Goal: Task Accomplishment & Management: Use online tool/utility

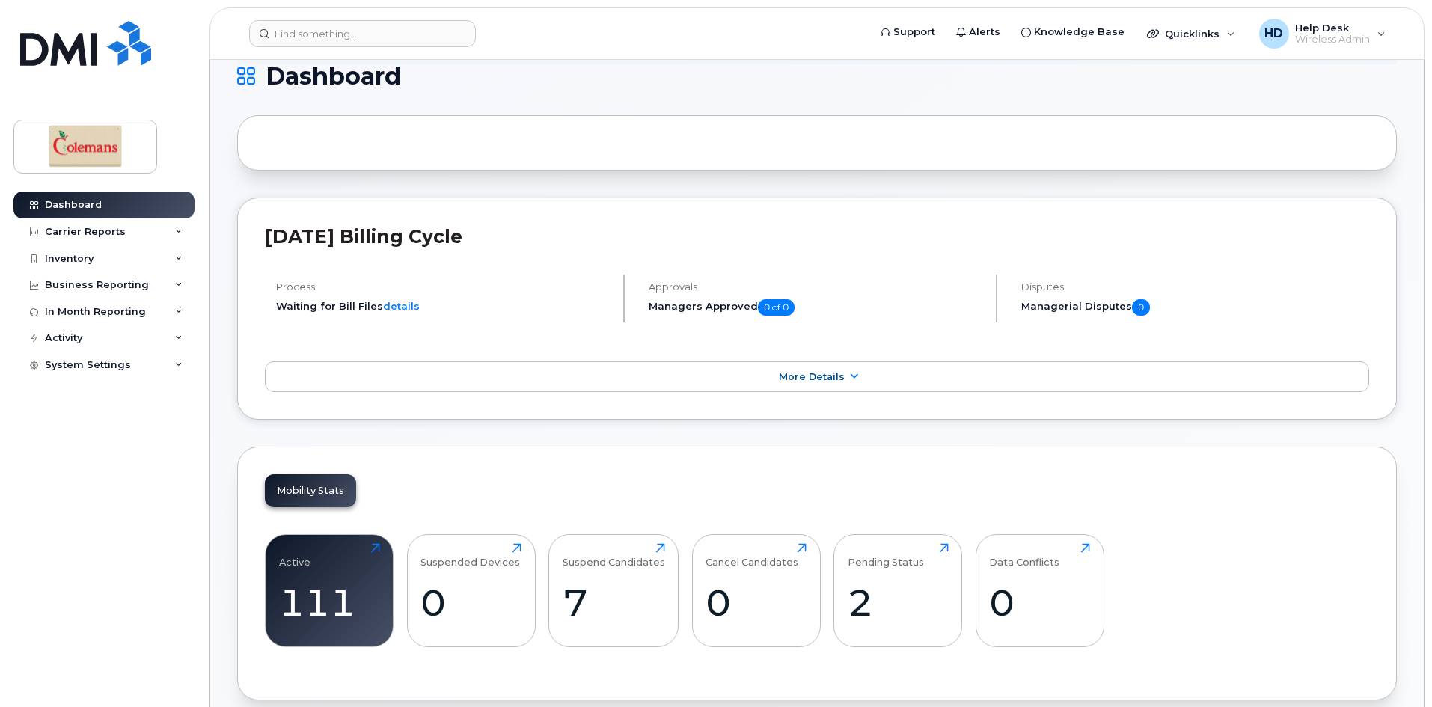
scroll to position [299, 0]
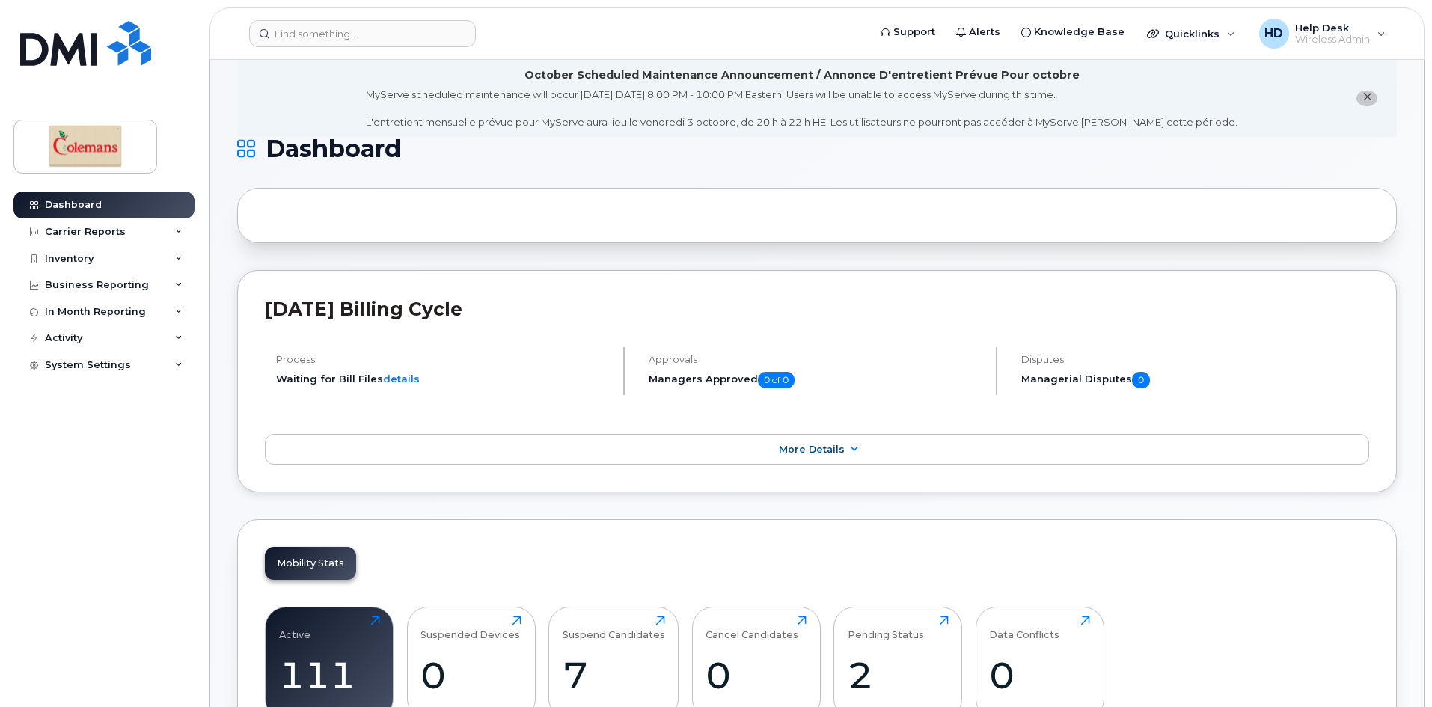
scroll to position [0, 0]
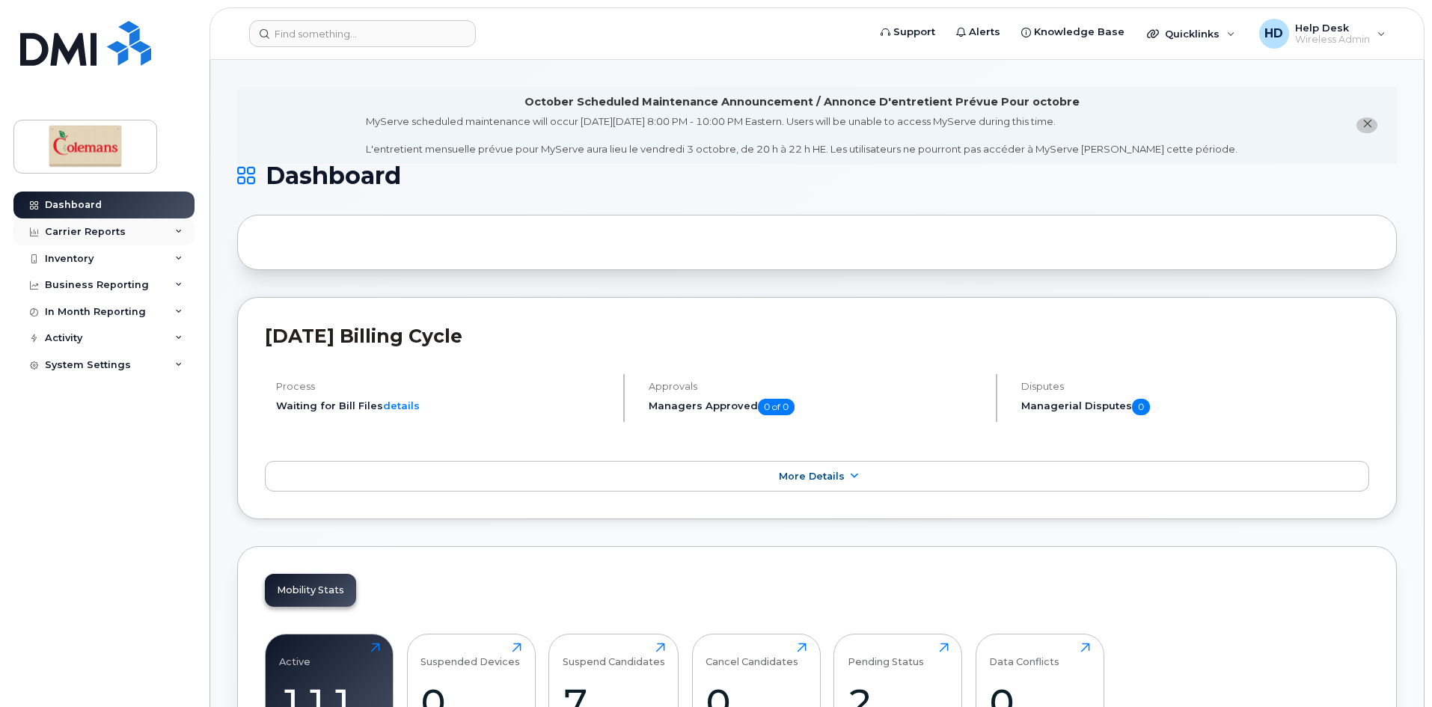
click at [85, 239] on div "Carrier Reports" at bounding box center [103, 232] width 181 height 27
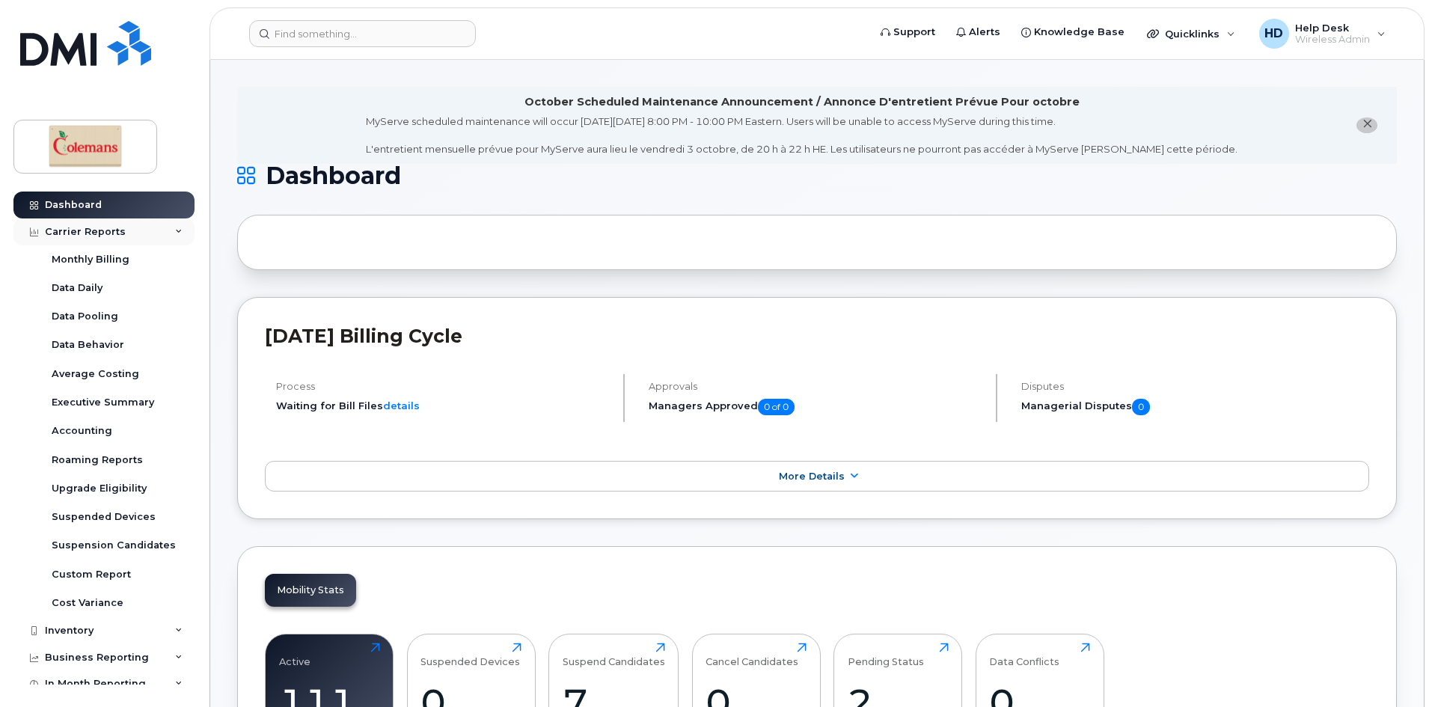
click at [88, 234] on div "Carrier Reports" at bounding box center [85, 232] width 81 height 12
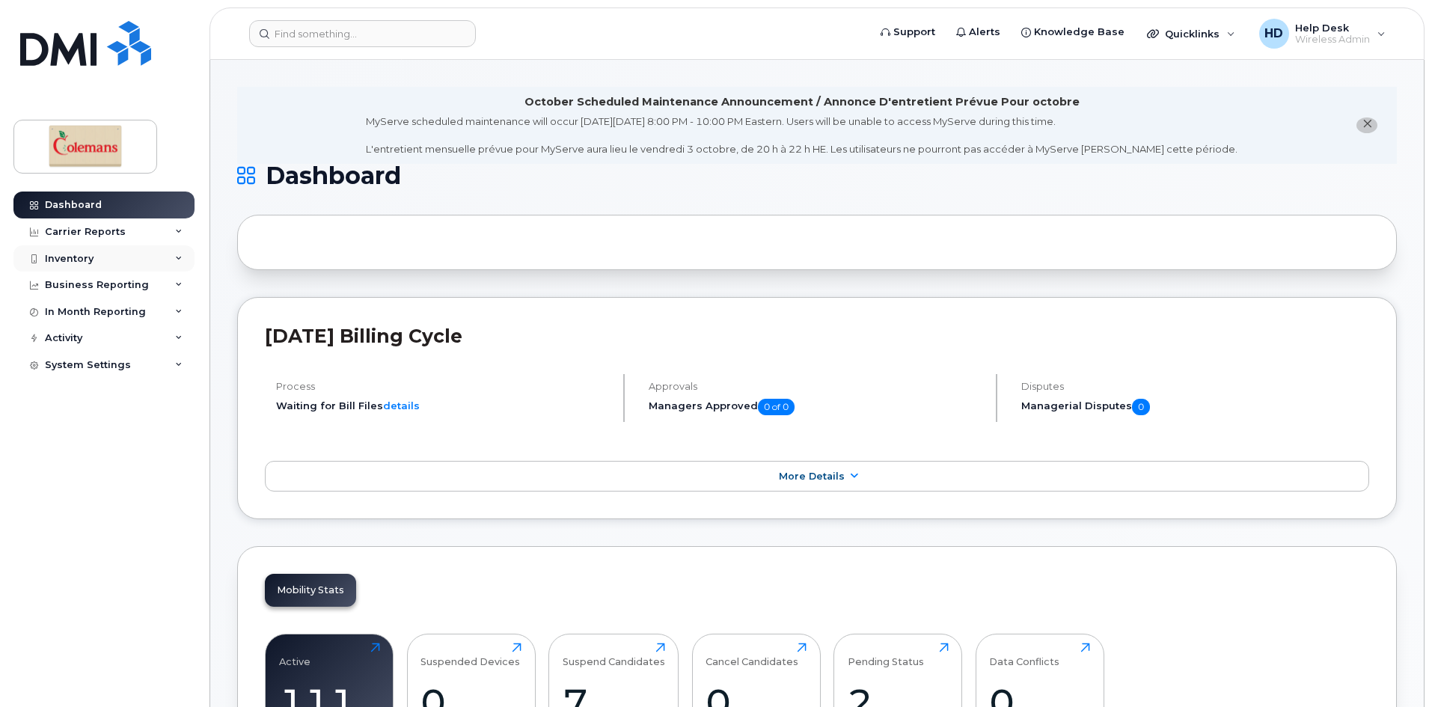
click at [84, 251] on div "Inventory" at bounding box center [103, 258] width 181 height 27
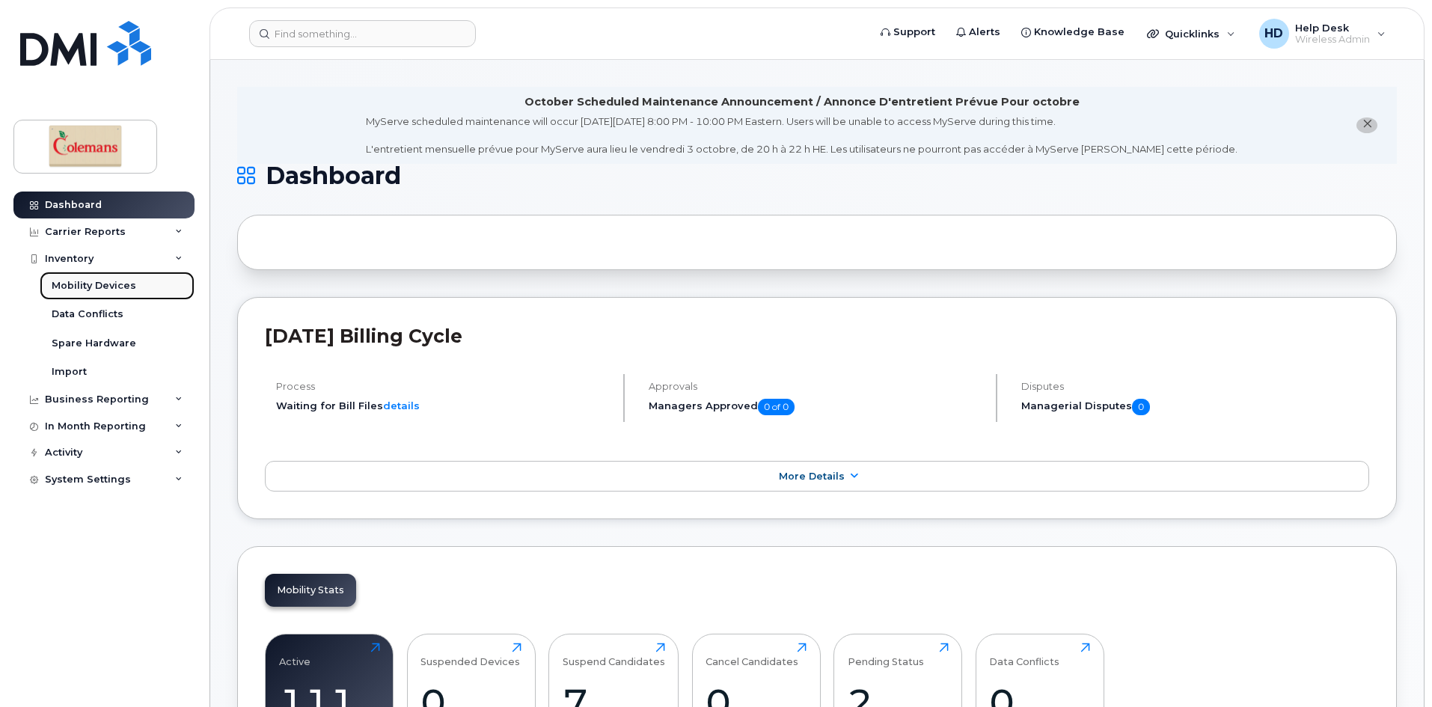
click at [73, 281] on div "Mobility Devices" at bounding box center [94, 285] width 85 height 13
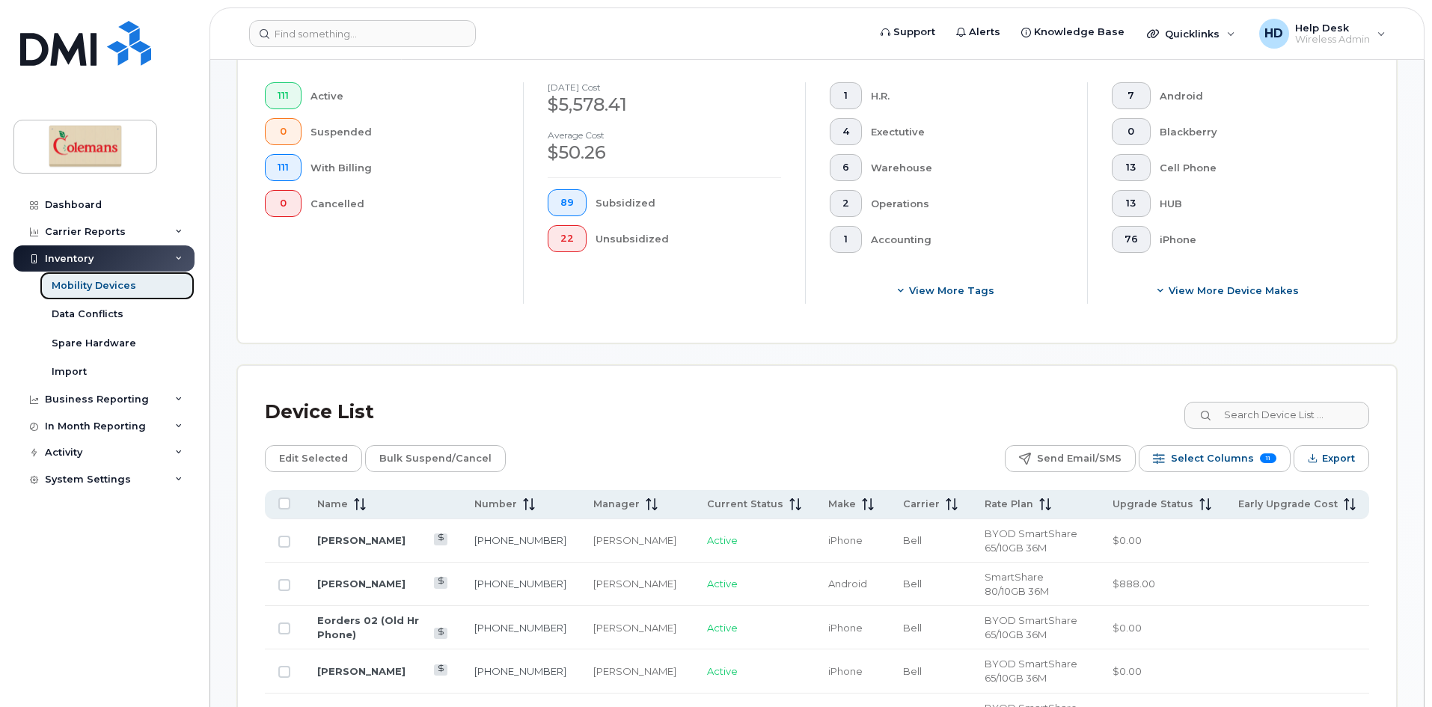
scroll to position [449, 0]
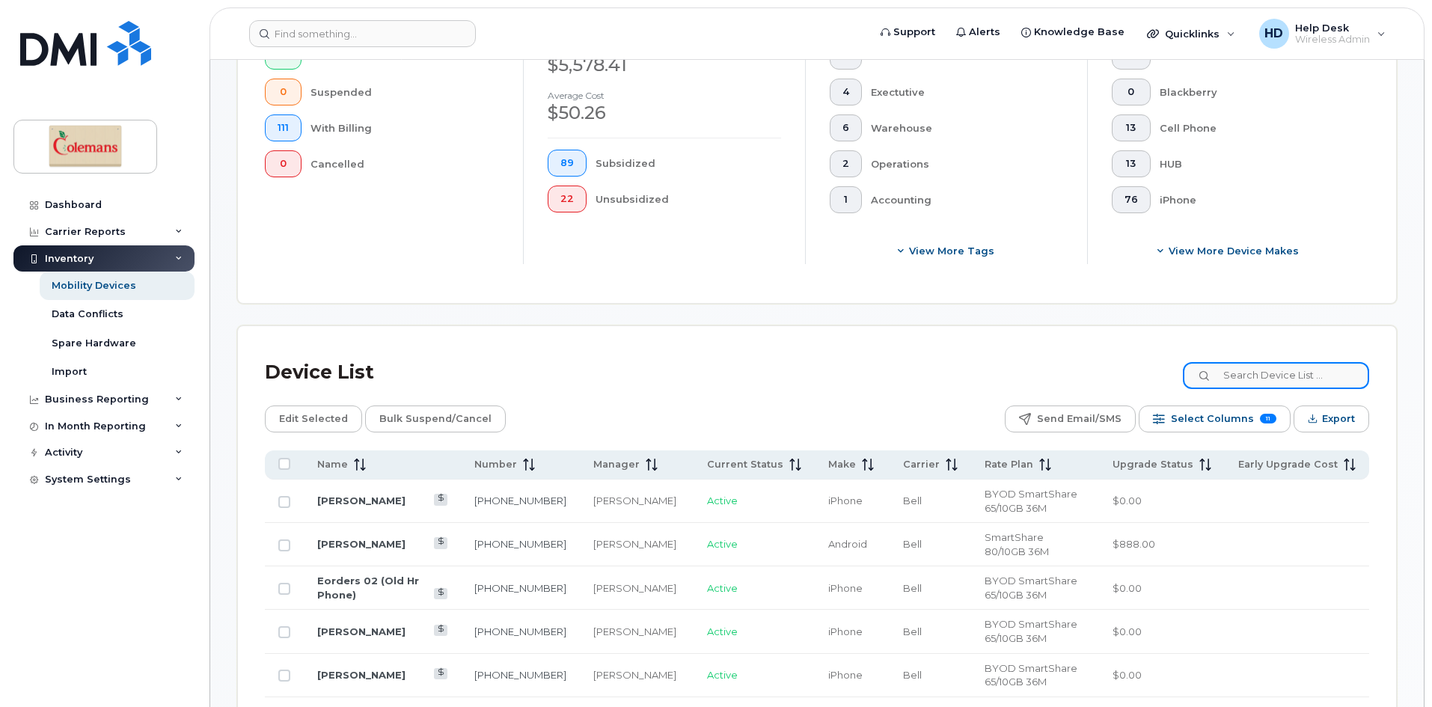
click at [1305, 364] on input at bounding box center [1276, 375] width 186 height 27
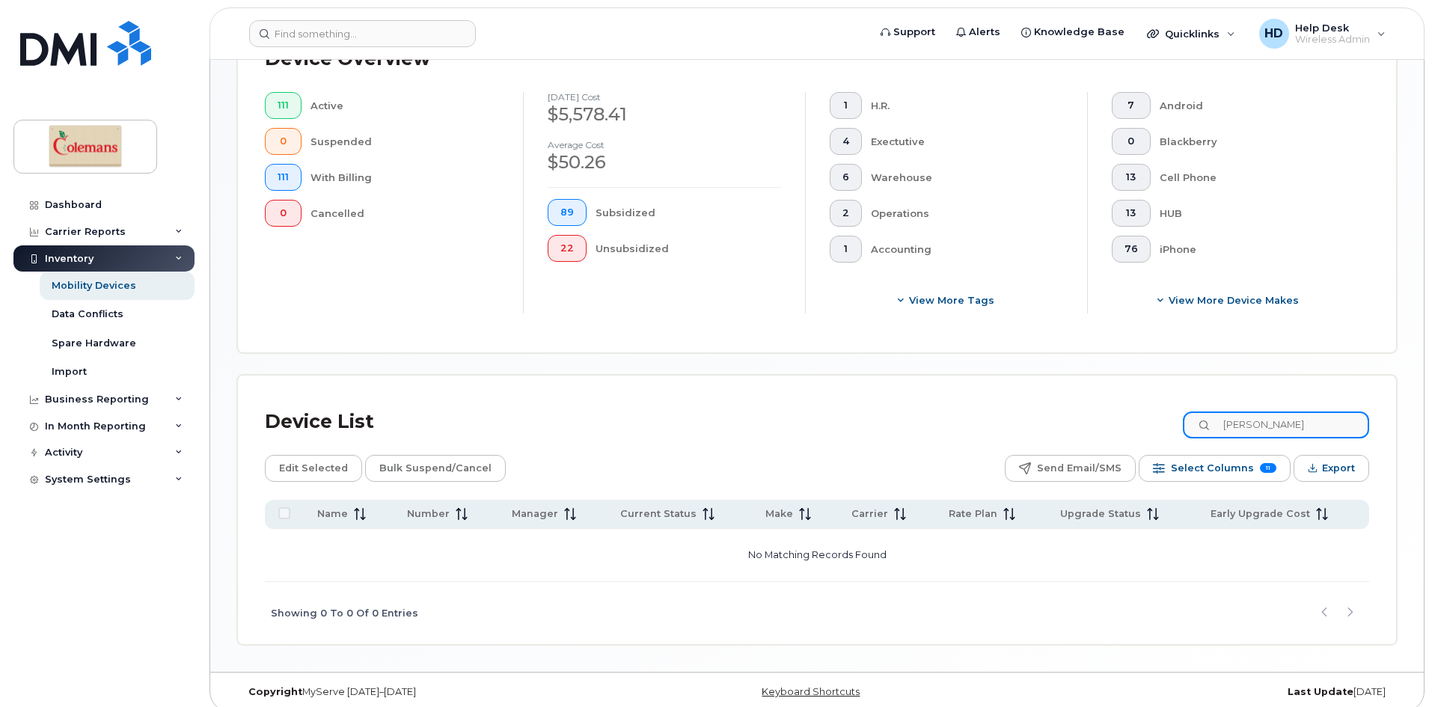
drag, startPoint x: 1294, startPoint y: 409, endPoint x: 1174, endPoint y: 421, distance: 120.3
click at [1174, 421] on div "Device List [PERSON_NAME]" at bounding box center [817, 422] width 1105 height 39
drag, startPoint x: 1254, startPoint y: 418, endPoint x: 1074, endPoint y: 411, distance: 180.5
click at [1074, 411] on div "Device List [PERSON_NAME]" at bounding box center [817, 422] width 1105 height 39
type input "[PERSON_NAME]"
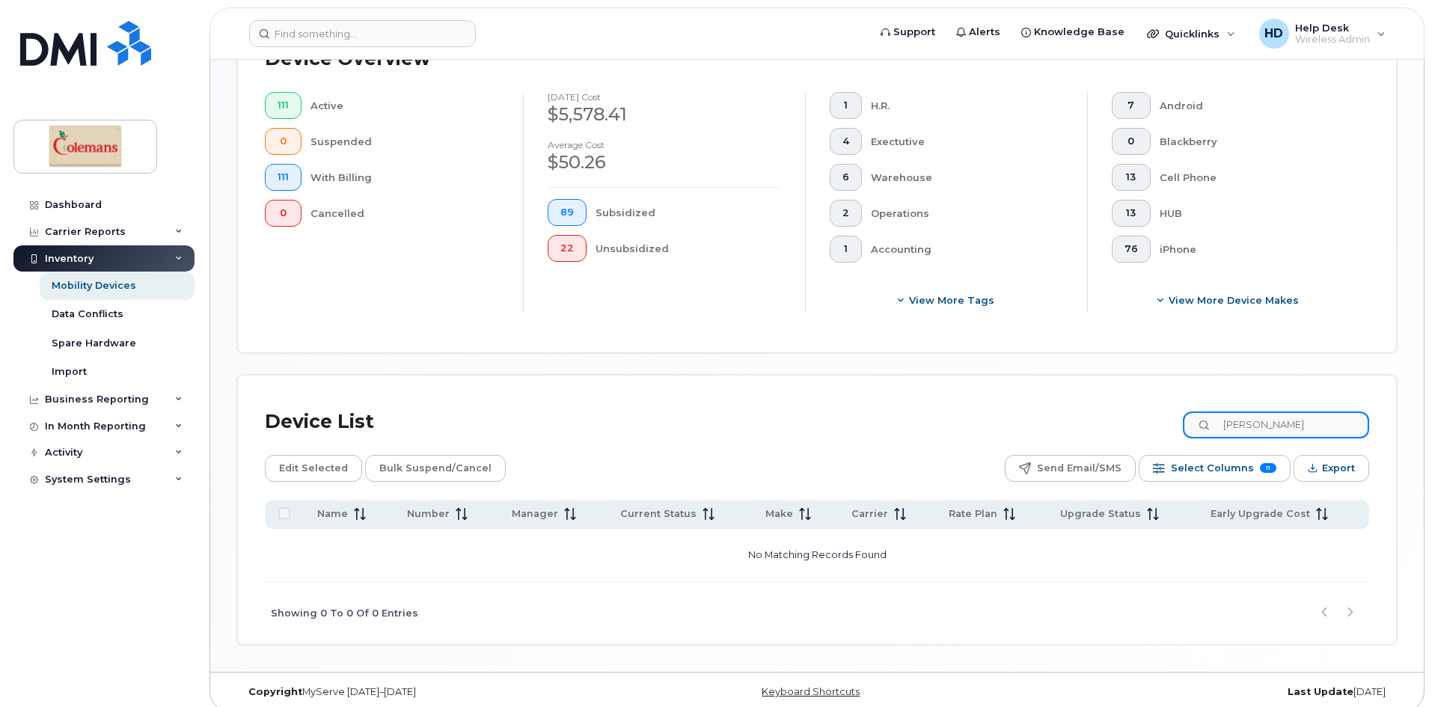
scroll to position [376, 0]
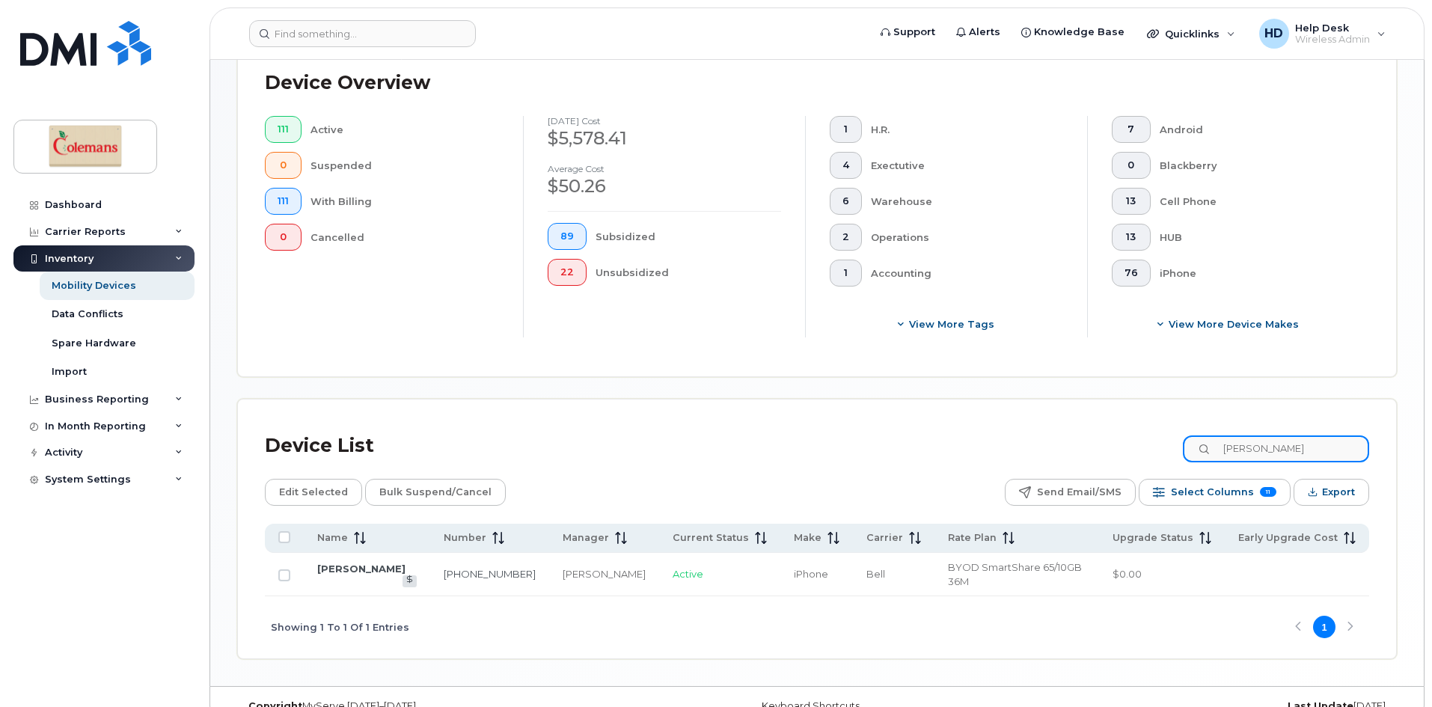
drag, startPoint x: 1248, startPoint y: 438, endPoint x: 1200, endPoint y: 438, distance: 48.6
click at [1200, 438] on input "[PERSON_NAME]" at bounding box center [1276, 449] width 186 height 27
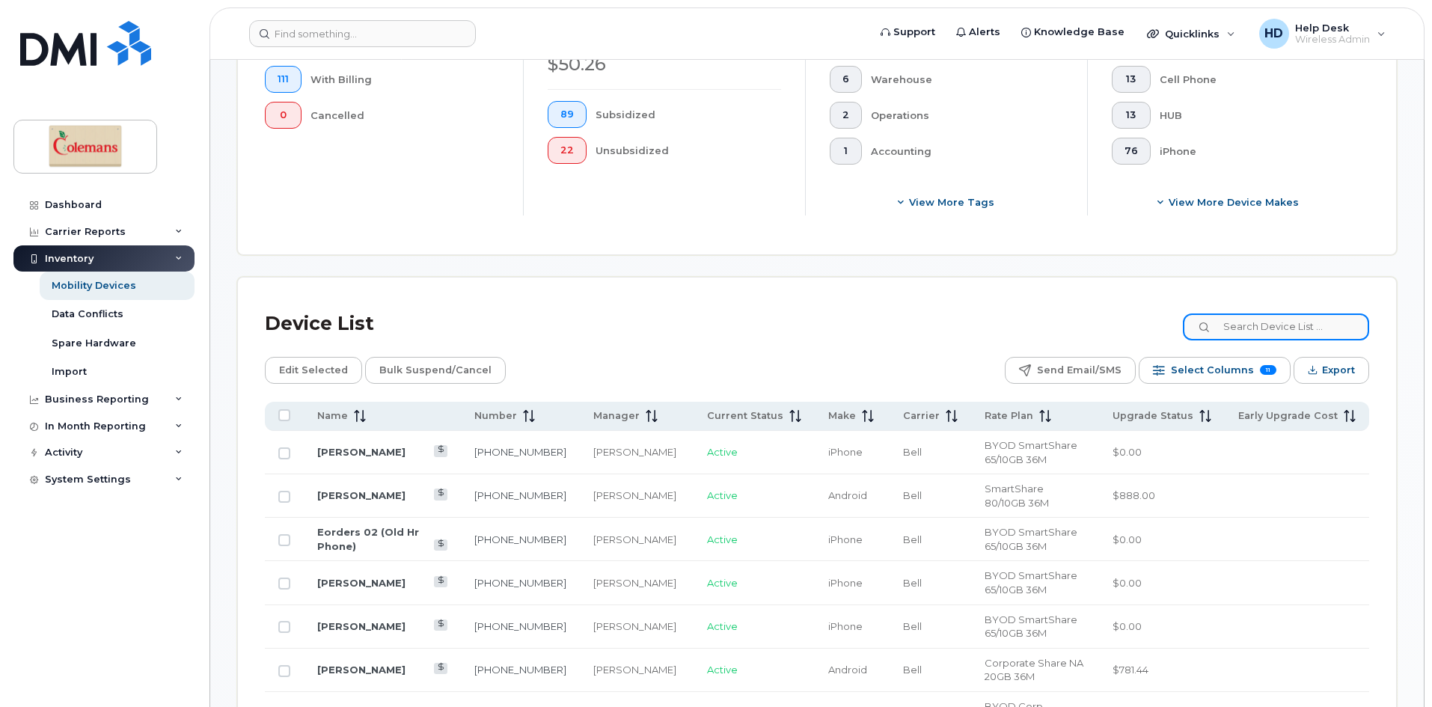
scroll to position [524, 0]
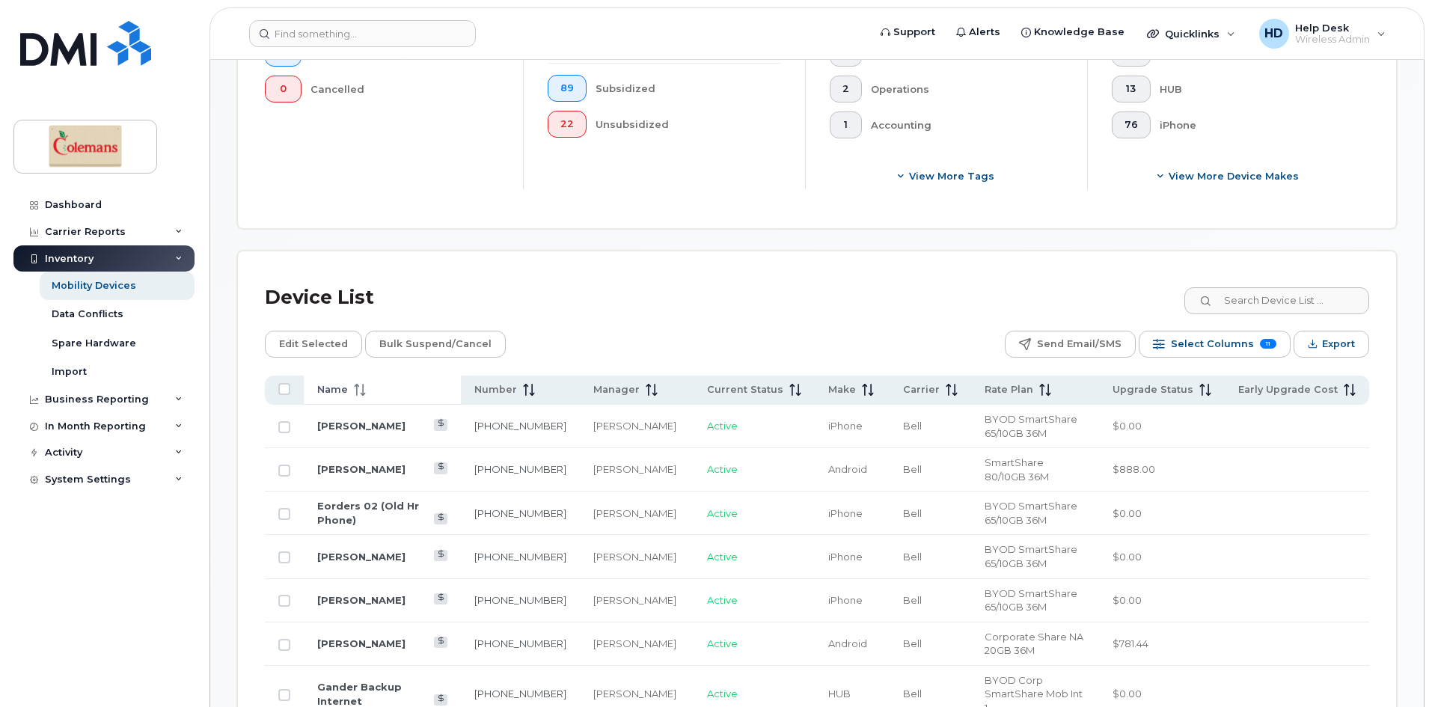
click at [331, 383] on span "Name" at bounding box center [332, 389] width 31 height 13
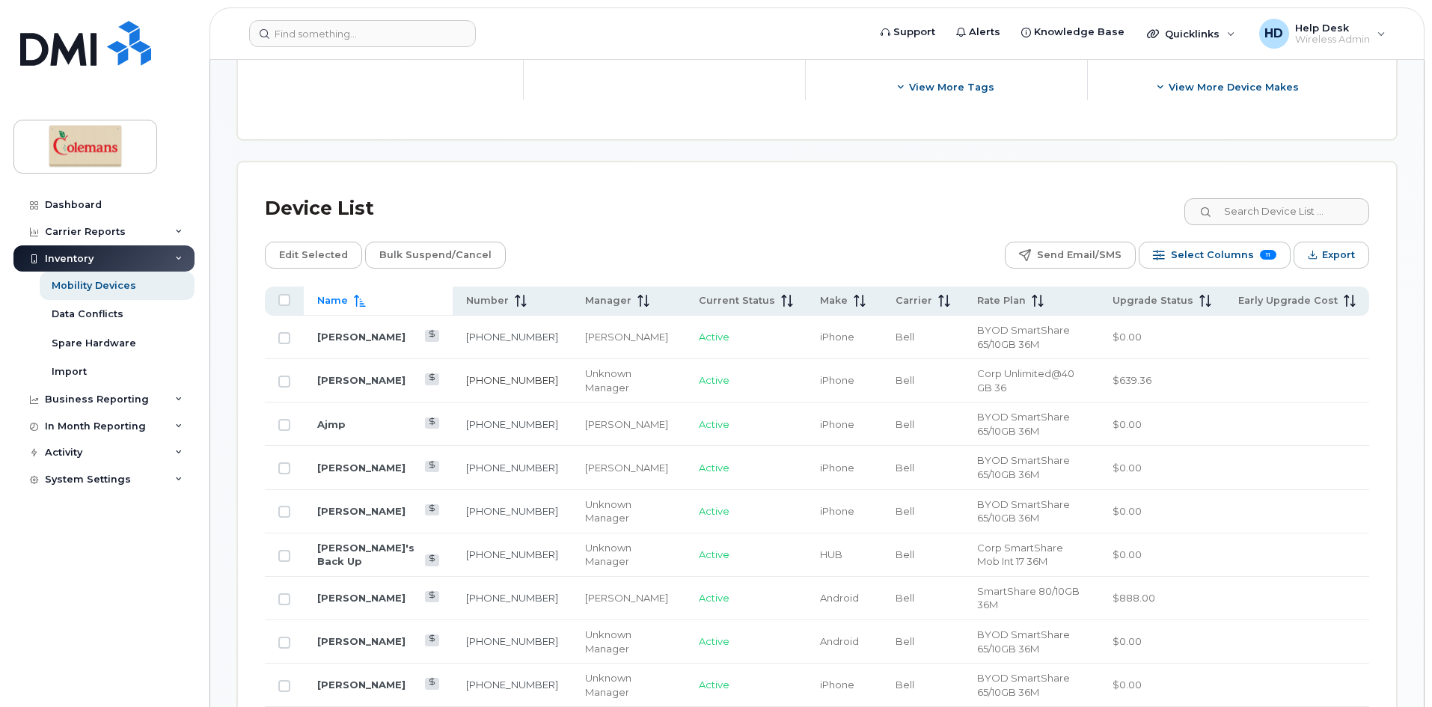
scroll to position [748, 0]
